Goal: Task Accomplishment & Management: Use online tool/utility

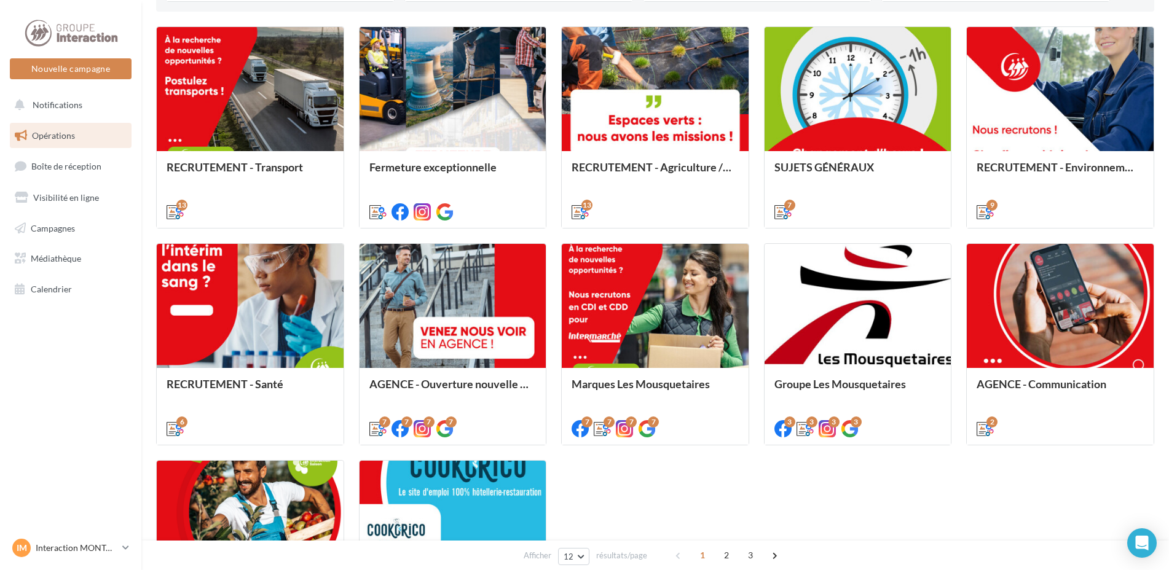
scroll to position [553, 0]
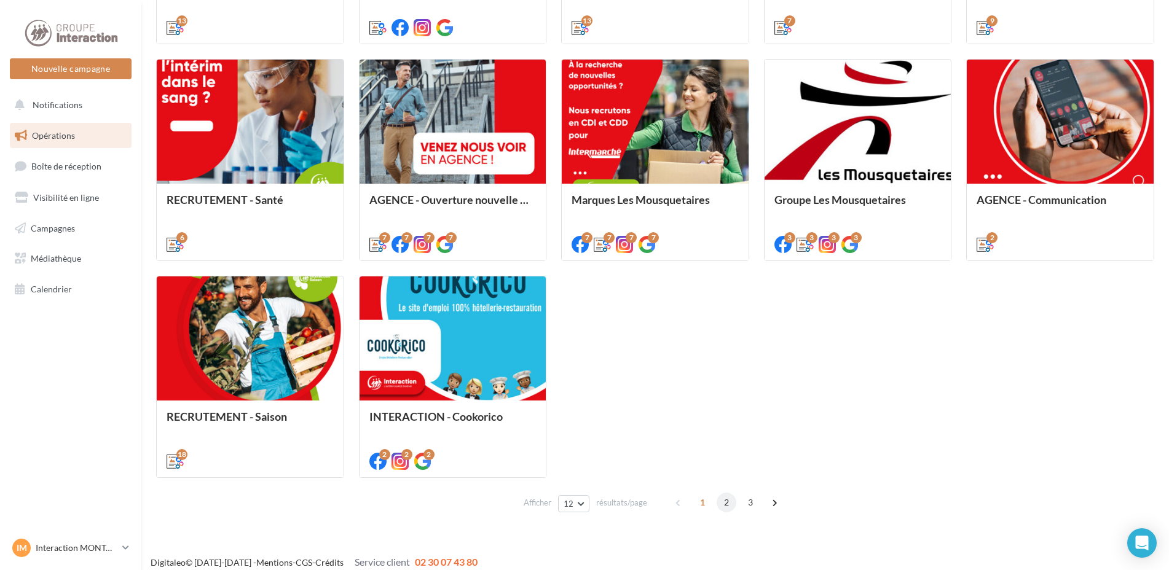
click at [724, 504] on span "2" at bounding box center [726, 503] width 20 height 20
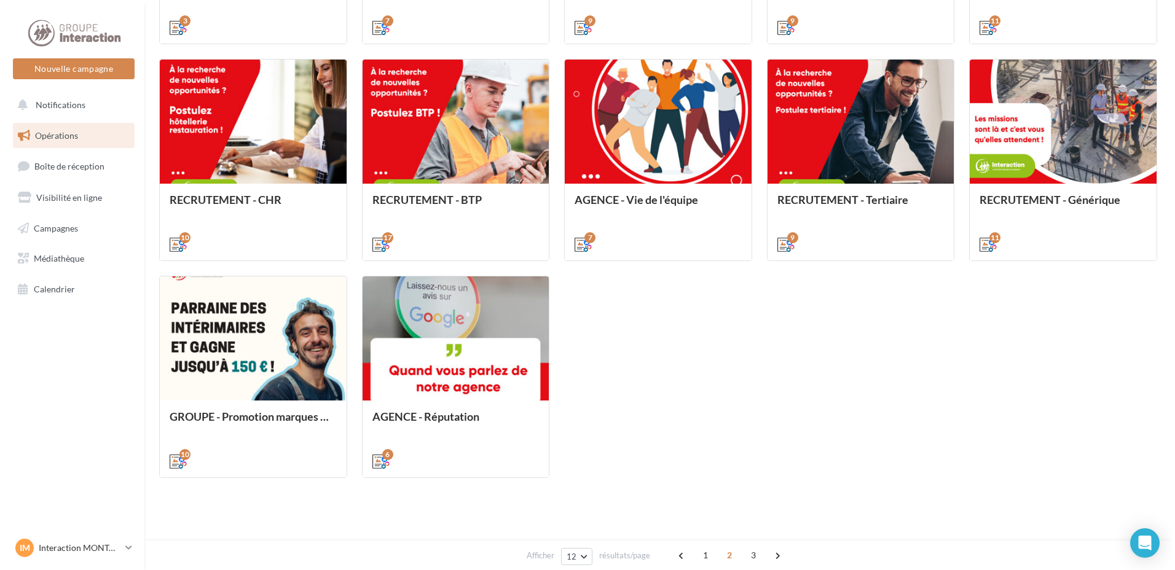
scroll to position [346, 0]
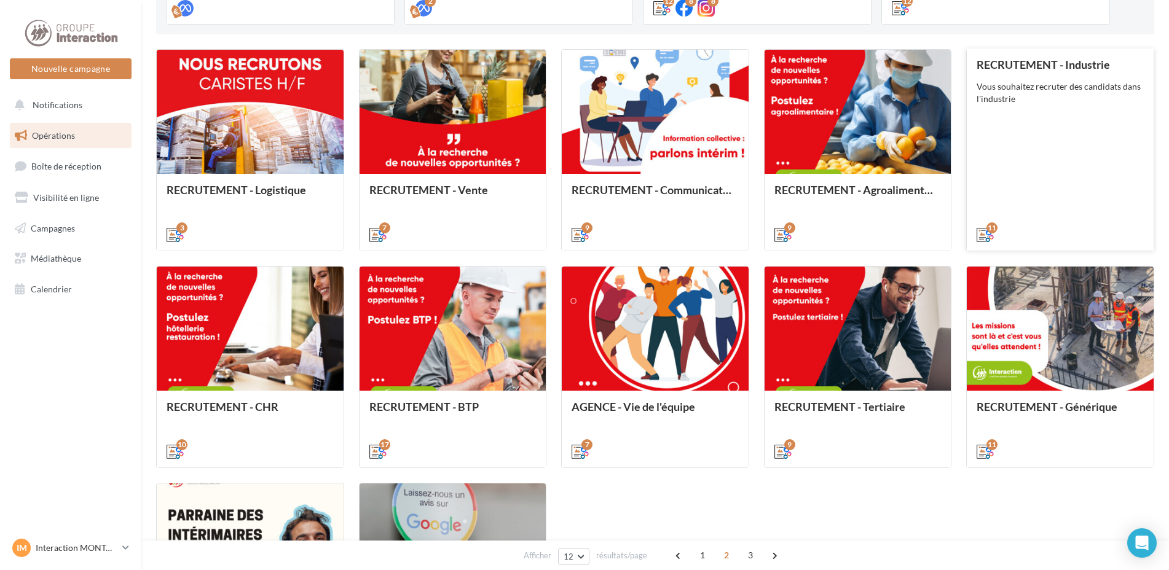
click at [1024, 153] on div "RECRUTEMENT - Industrie Vous souhaitez recruter des candidats dans l'industrie" at bounding box center [1059, 148] width 167 height 181
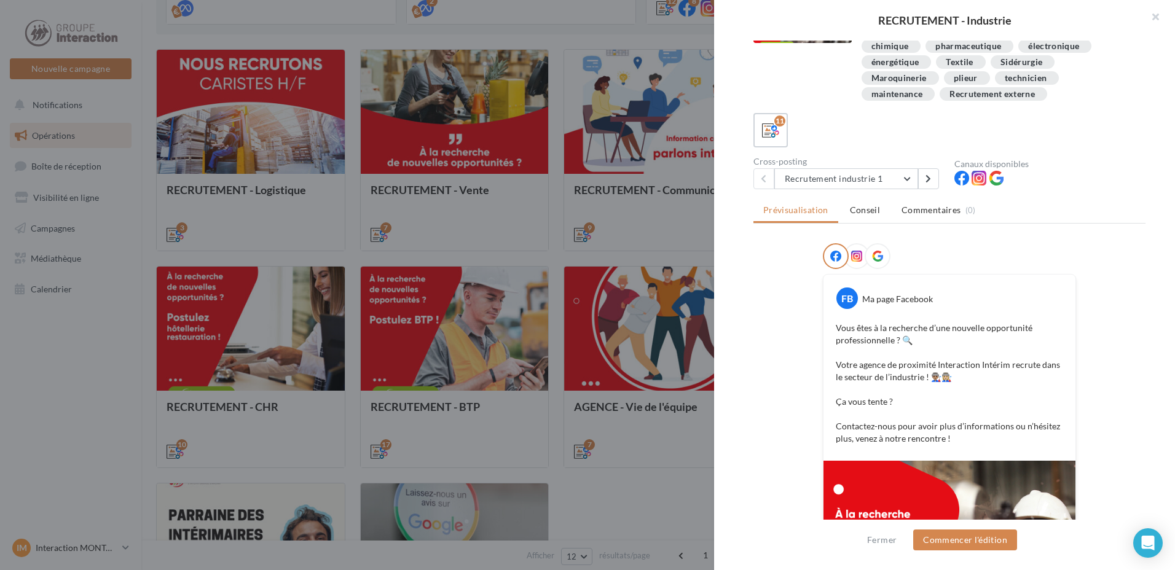
scroll to position [0, 0]
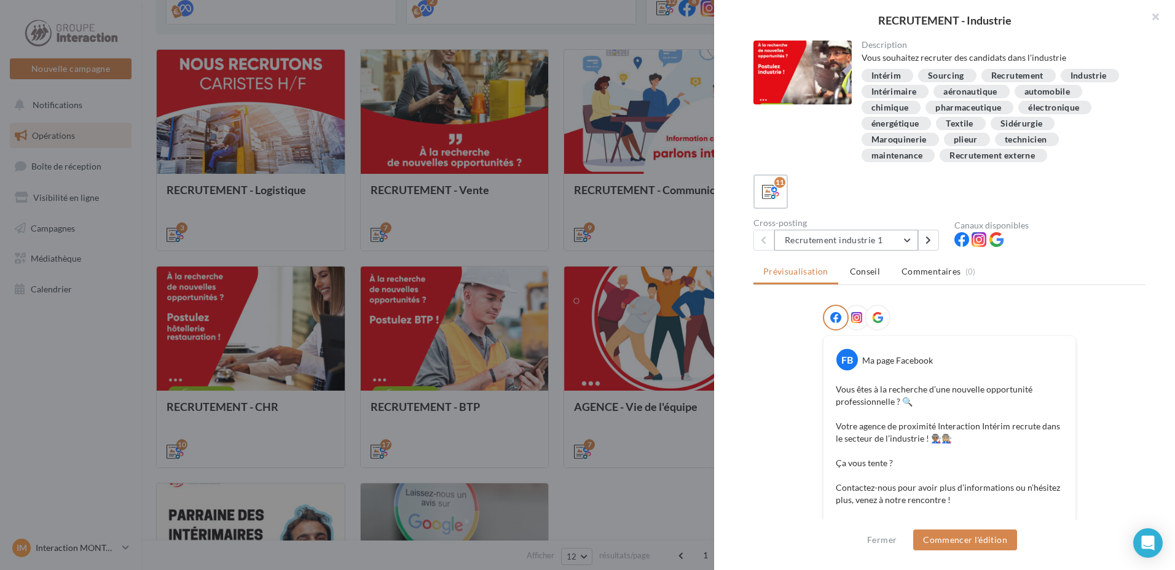
click at [907, 240] on button "Recrutement industrie 1" at bounding box center [846, 240] width 144 height 21
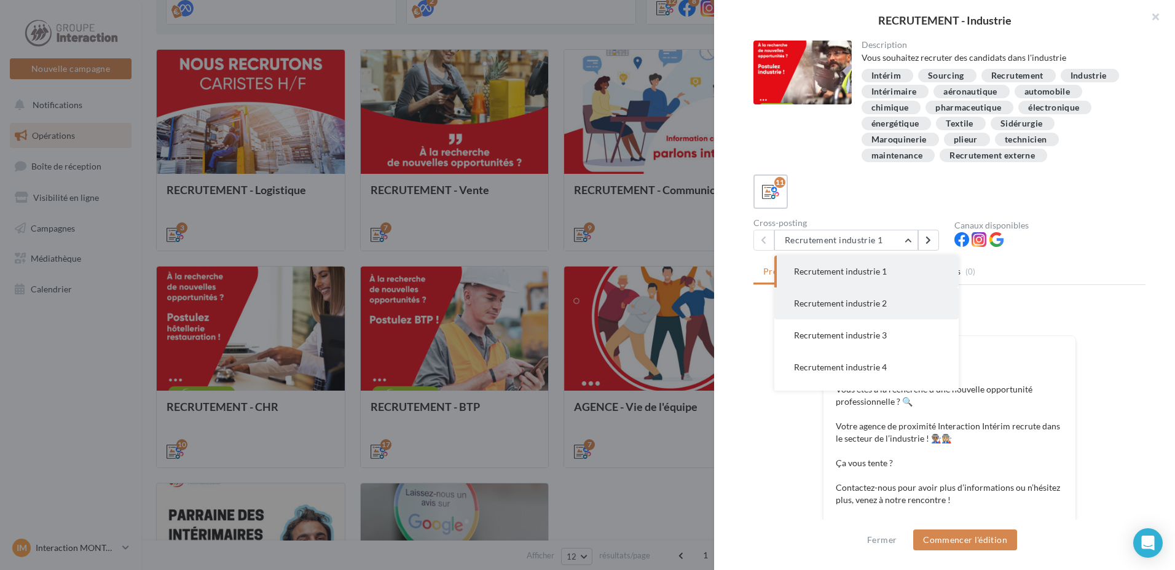
click at [871, 301] on span "Recrutement industrie 2" at bounding box center [840, 303] width 93 height 10
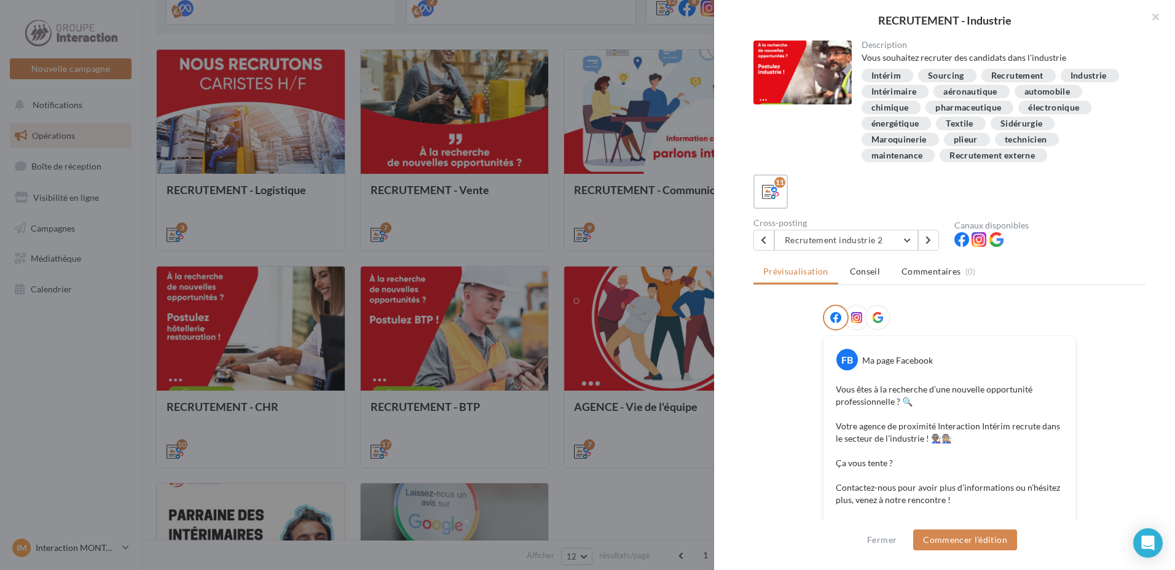
scroll to position [61, 0]
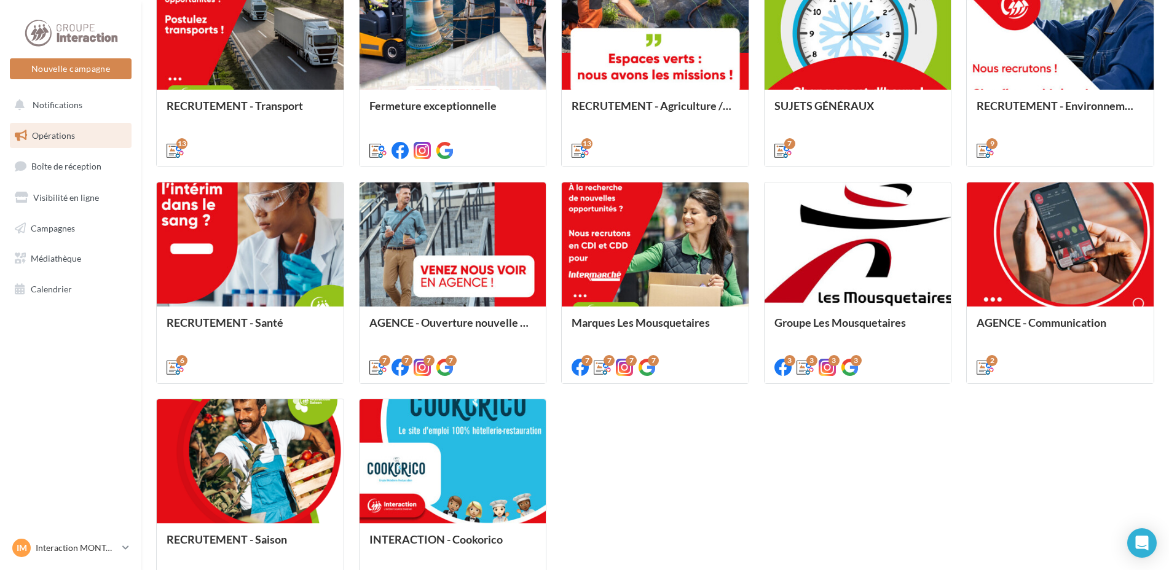
scroll to position [563, 0]
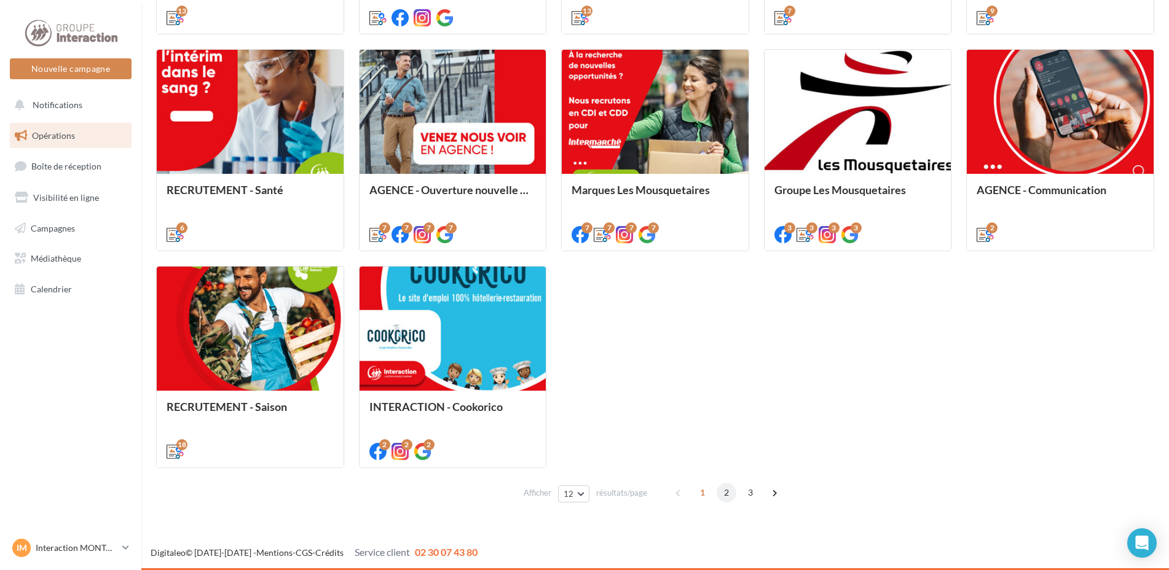
click at [725, 495] on span "2" at bounding box center [726, 493] width 20 height 20
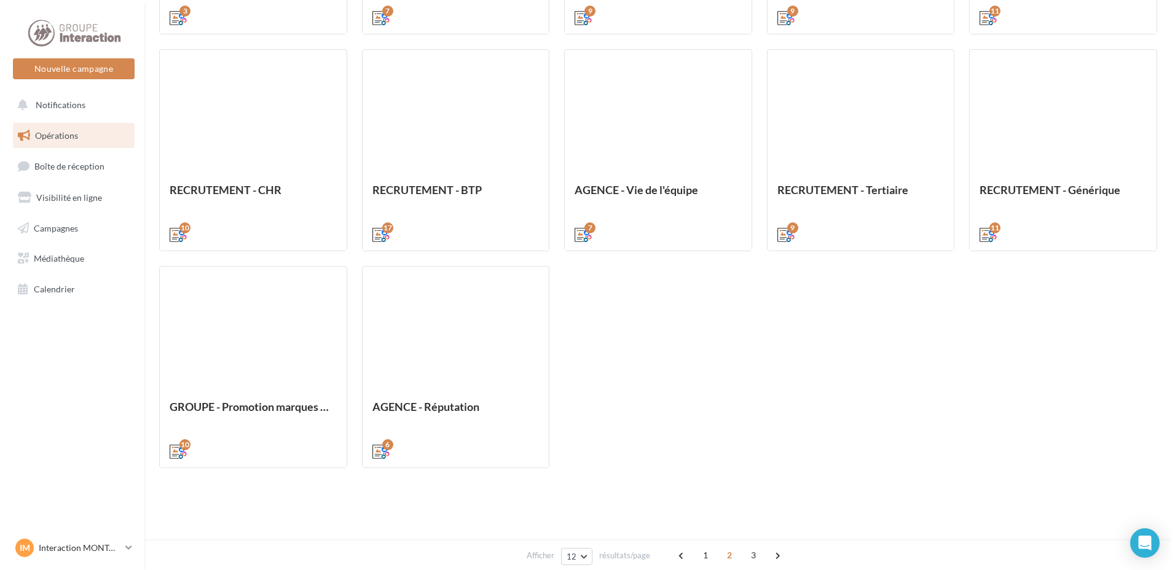
scroll to position [346, 0]
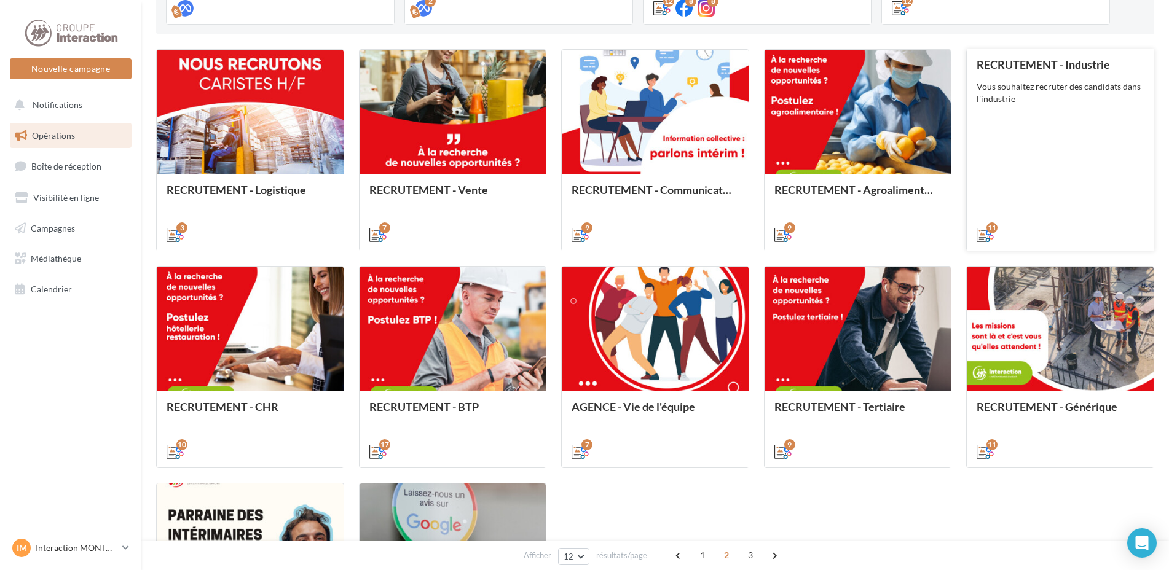
click at [1048, 170] on div "RECRUTEMENT - Industrie Vous souhaitez recruter des candidats dans l'industrie" at bounding box center [1059, 148] width 167 height 181
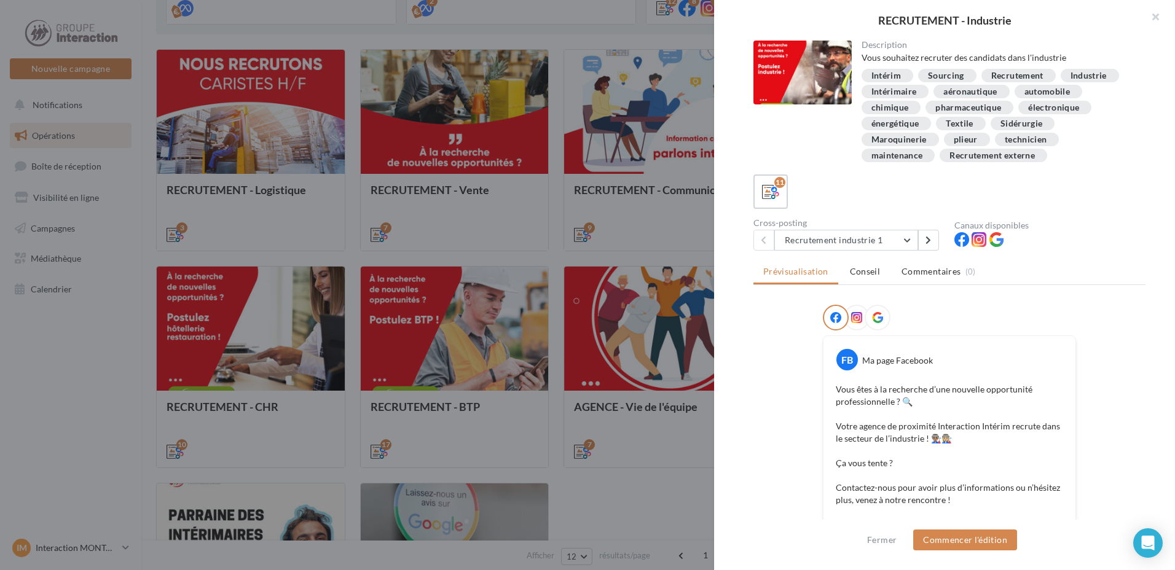
scroll to position [61, 0]
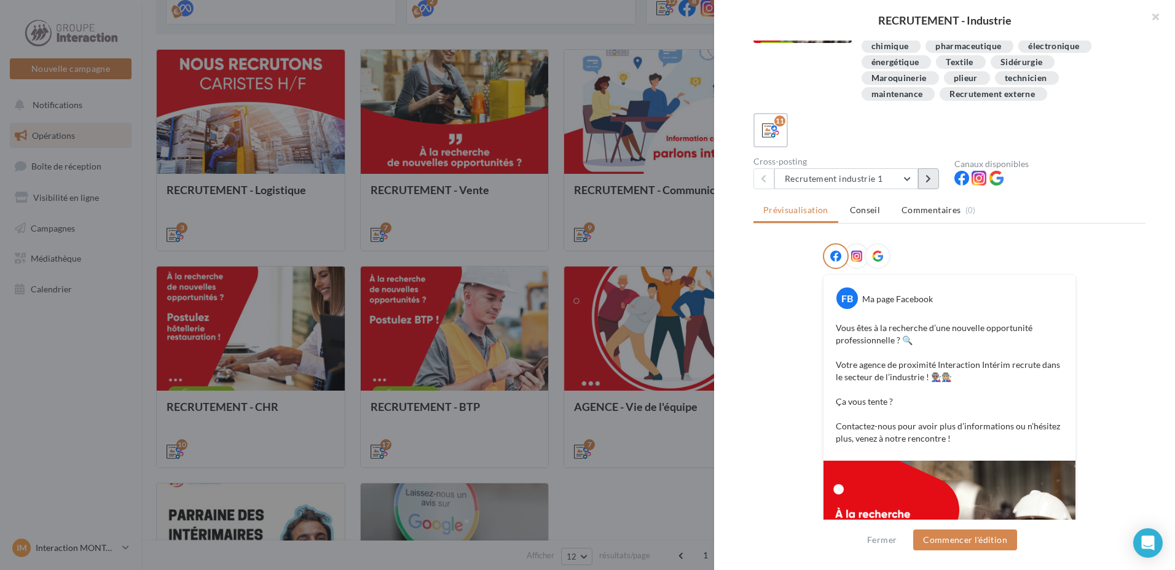
click at [928, 181] on icon at bounding box center [928, 178] width 6 height 9
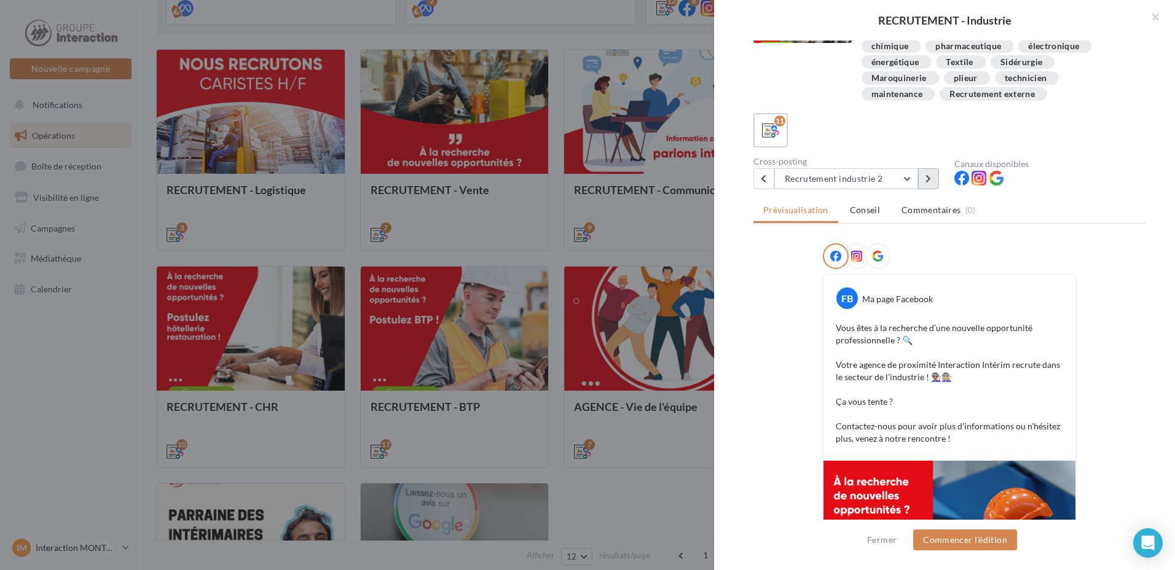
scroll to position [0, 0]
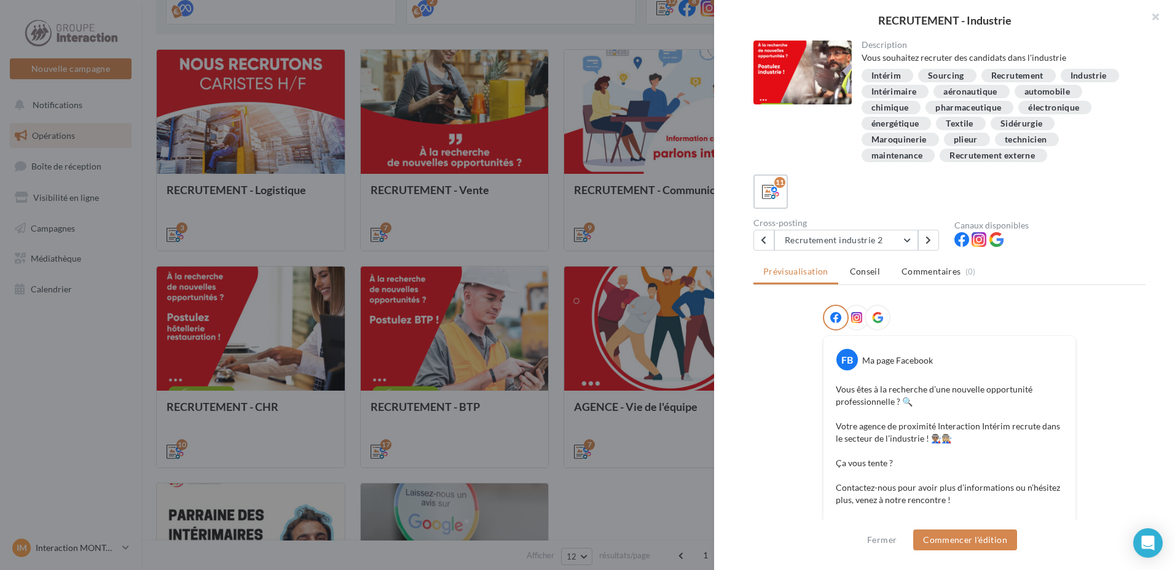
click at [854, 316] on icon at bounding box center [856, 317] width 11 height 11
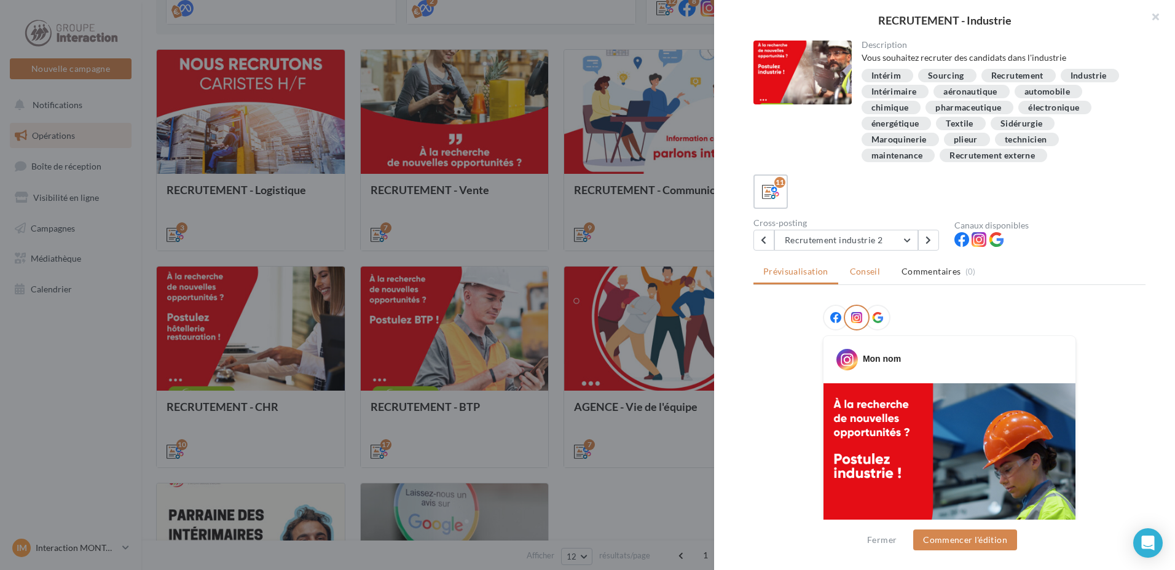
click at [856, 273] on span "Conseil" at bounding box center [865, 271] width 30 height 10
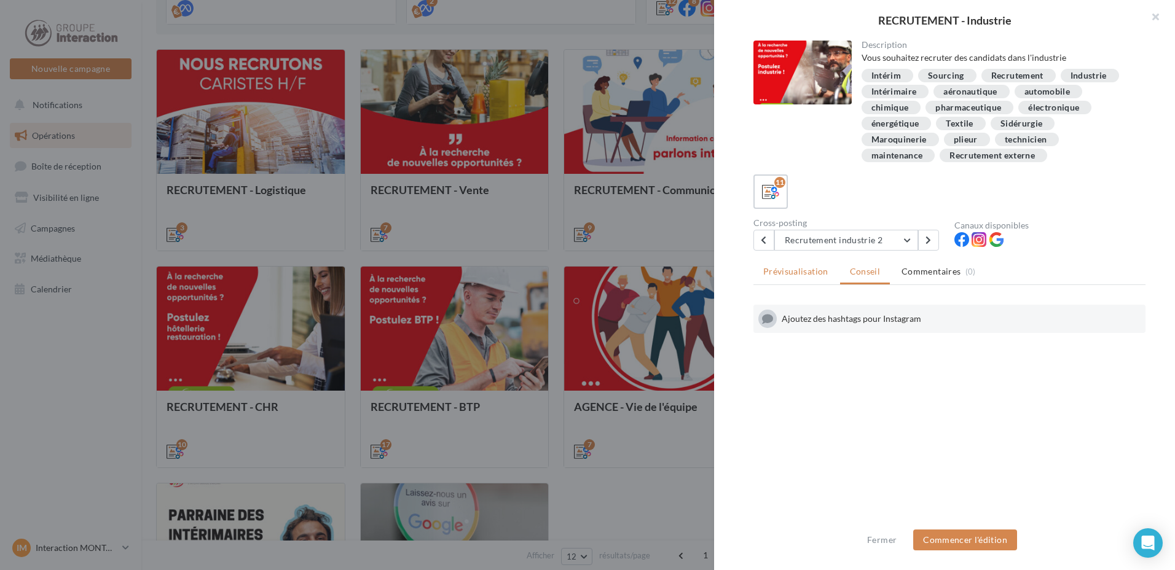
click at [798, 272] on span "Prévisualisation" at bounding box center [795, 271] width 65 height 10
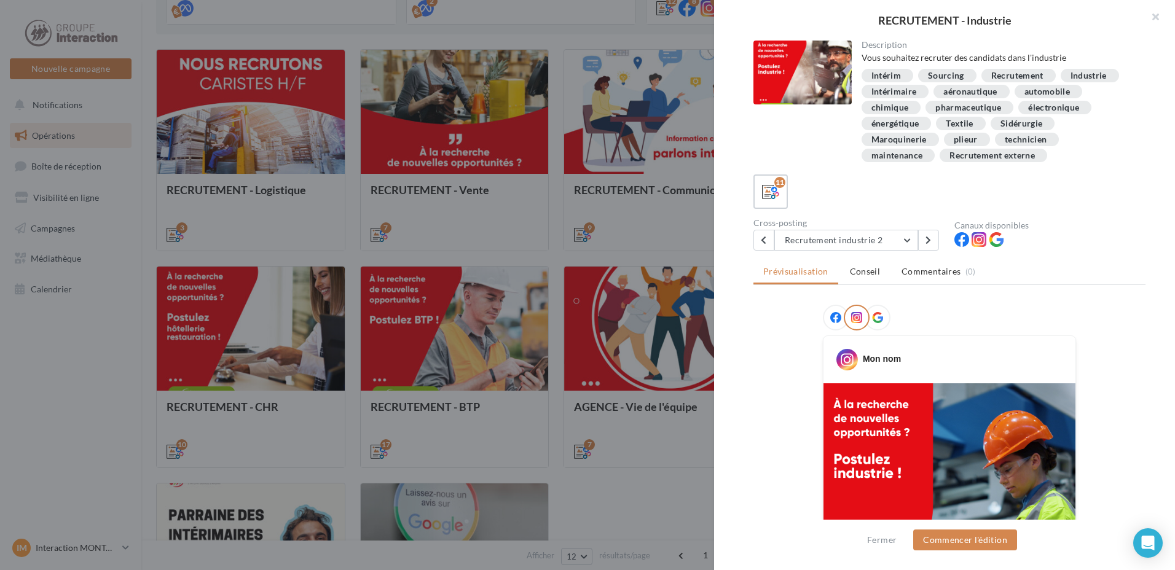
scroll to position [109, 0]
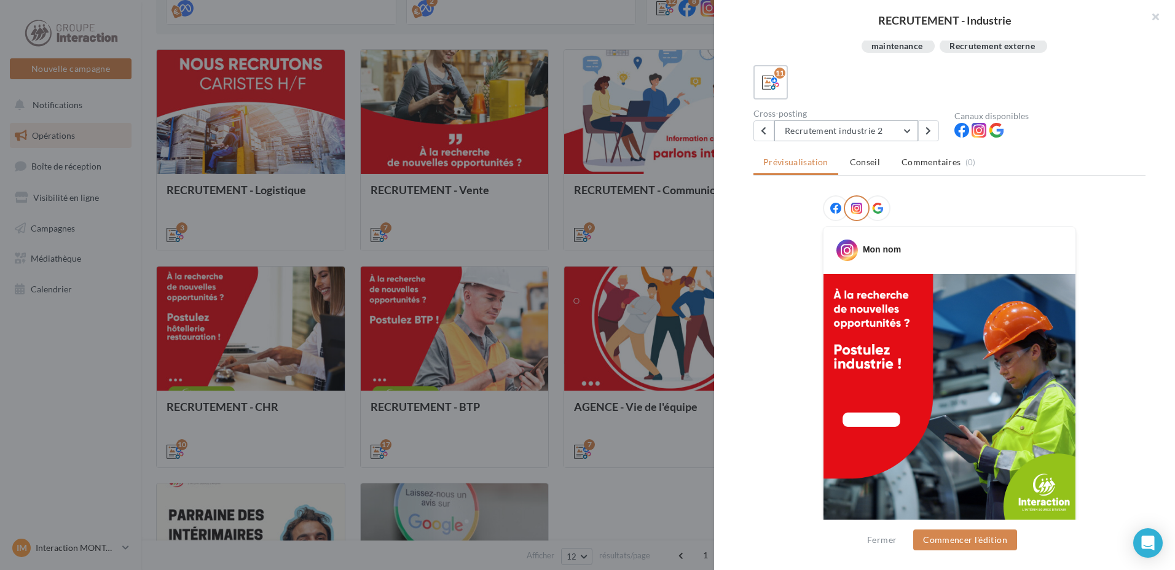
click at [913, 135] on button "Recrutement industrie 2" at bounding box center [846, 130] width 144 height 21
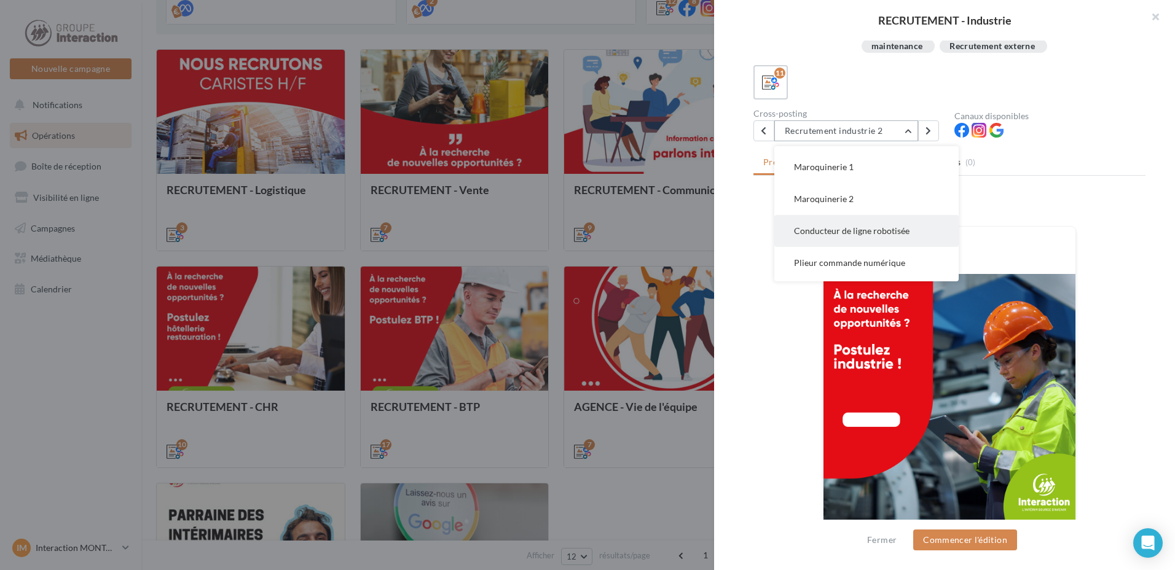
scroll to position [93, 0]
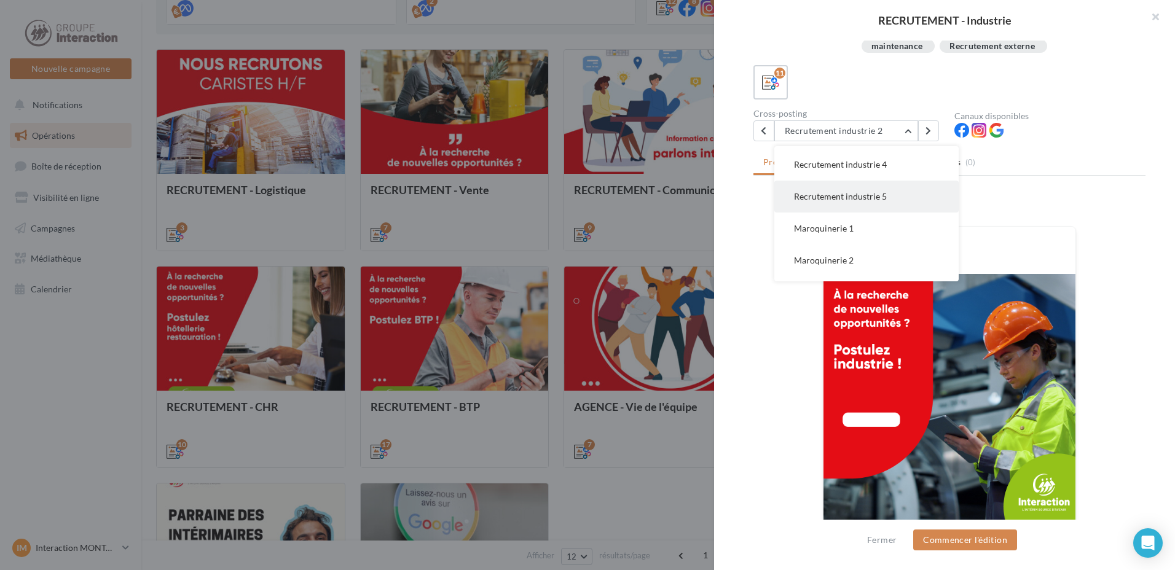
click at [877, 200] on span "Recrutement industrie 5" at bounding box center [840, 196] width 93 height 10
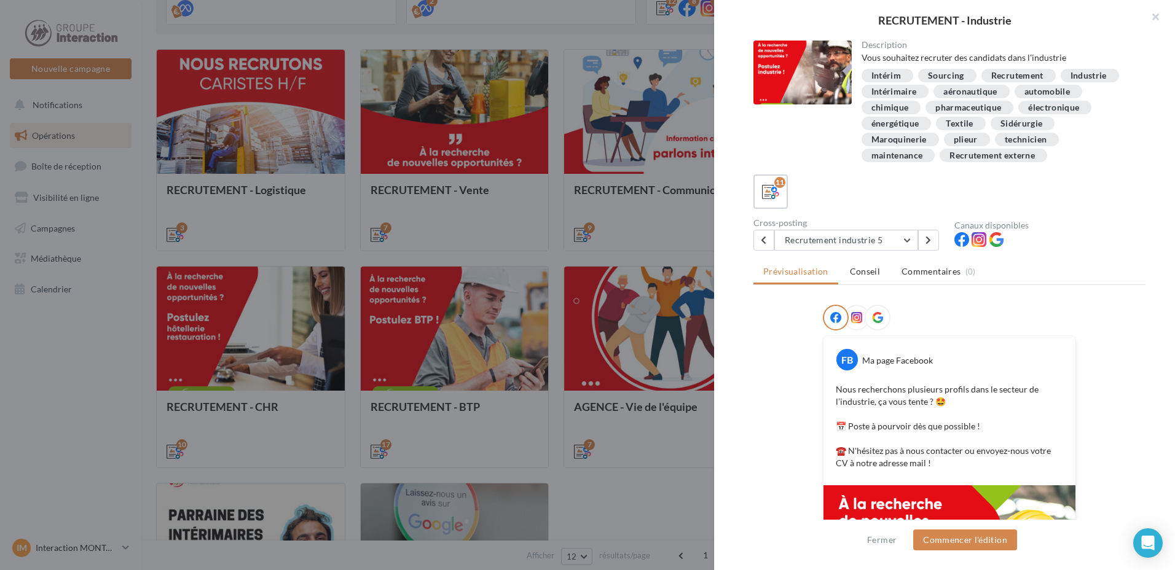
scroll to position [61, 0]
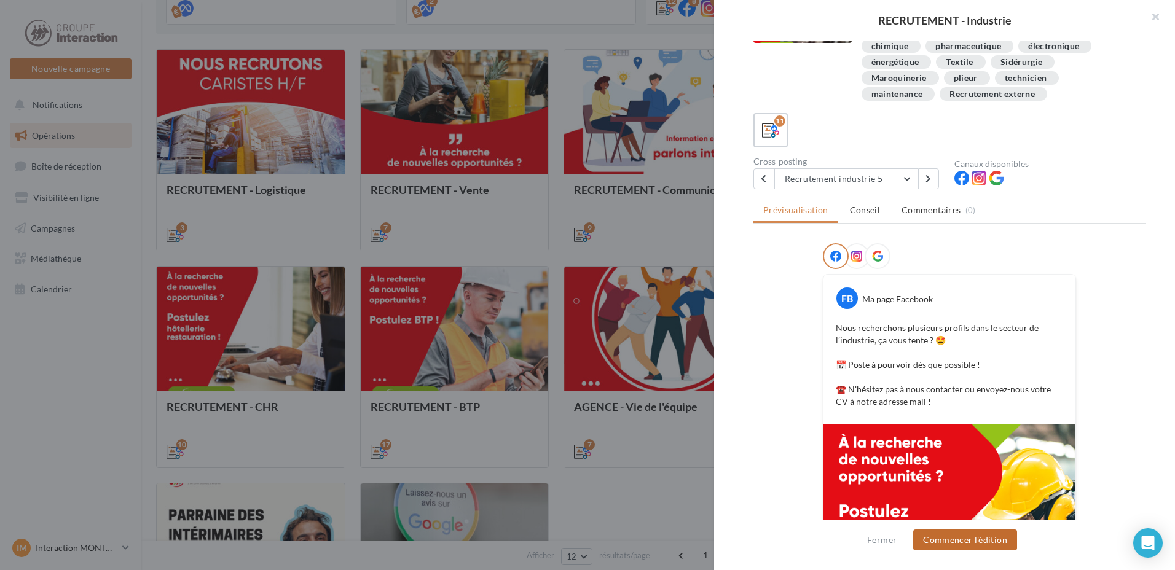
click at [973, 542] on button "Commencer l'édition" at bounding box center [965, 540] width 104 height 21
